Goal: Task Accomplishment & Management: Use online tool/utility

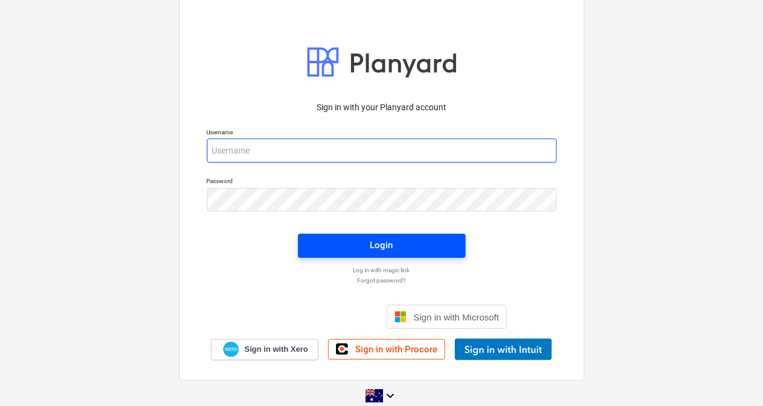
type input "[EMAIL_ADDRESS][DOMAIN_NAME]"
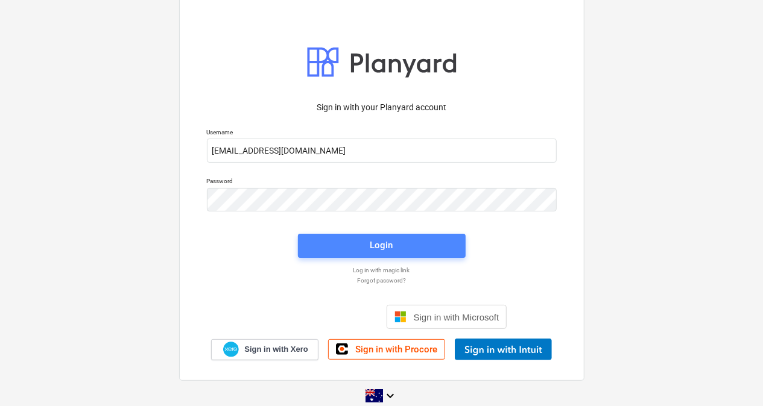
click at [350, 248] on span "Login" at bounding box center [381, 246] width 139 height 16
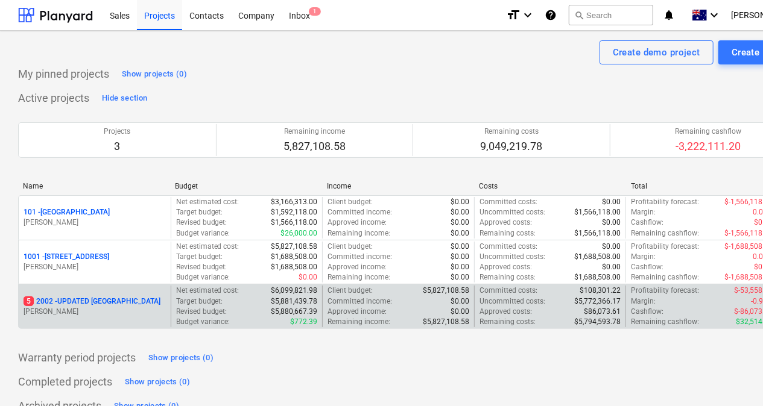
click at [136, 304] on p "5 2002 - UPDATED [GEOGRAPHIC_DATA]" at bounding box center [92, 302] width 137 height 10
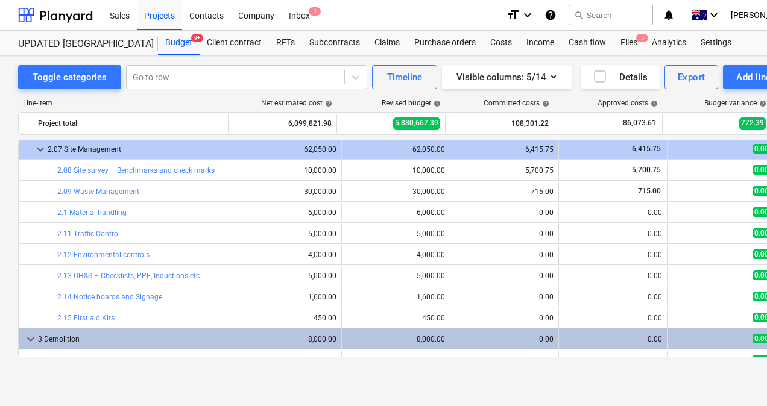
scroll to position [640, 0]
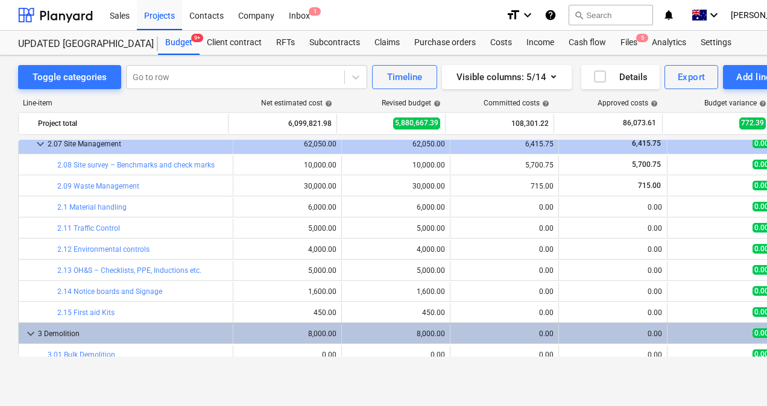
click at [269, 288] on div "1,600.00" at bounding box center [287, 292] width 98 height 8
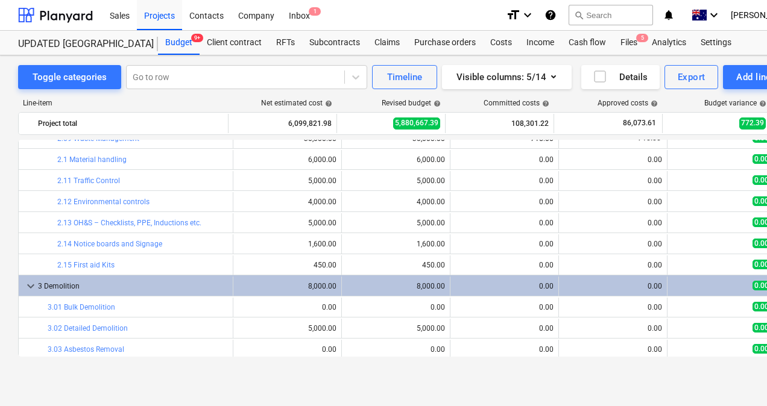
scroll to position [689, 0]
